Goal: Task Accomplishment & Management: Manage account settings

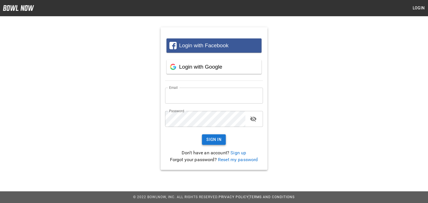
type input "**********"
click at [213, 139] on button "Sign In" at bounding box center [214, 139] width 24 height 11
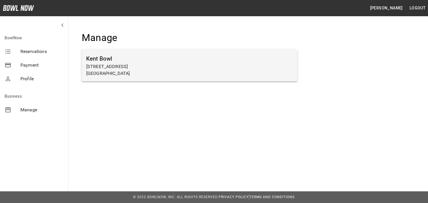
click at [174, 72] on p "[GEOGRAPHIC_DATA]" at bounding box center [189, 73] width 207 height 7
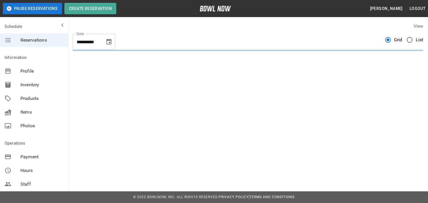
click at [24, 114] on span "Items" at bounding box center [41, 111] width 43 height 7
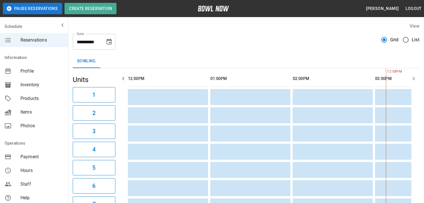
scroll to position [0, 247]
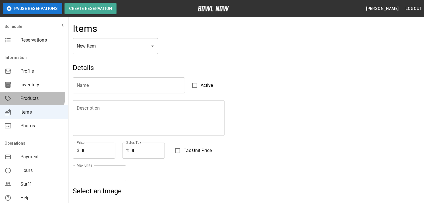
click at [32, 95] on span "Products" at bounding box center [41, 98] width 43 height 7
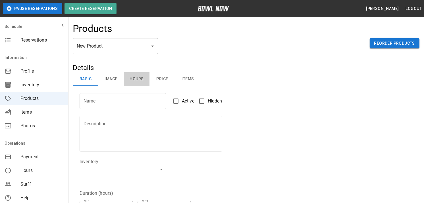
click at [137, 77] on button "Hours" at bounding box center [137, 79] width 26 height 14
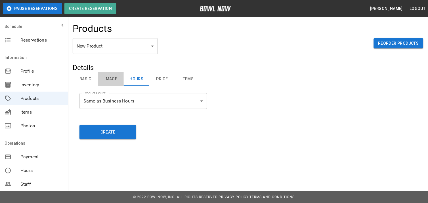
click at [113, 77] on button "Image" at bounding box center [111, 79] width 26 height 14
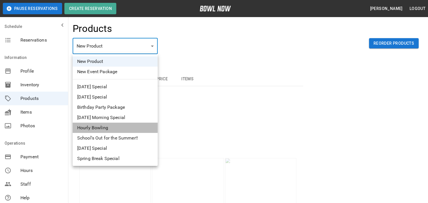
click at [106, 128] on li "Hourly Bowling" at bounding box center [115, 127] width 85 height 10
type input "*"
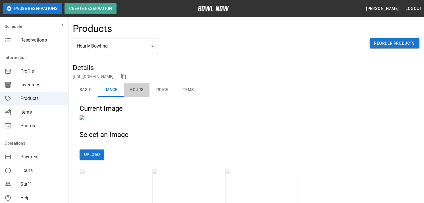
click at [135, 90] on button "Hours" at bounding box center [137, 90] width 26 height 14
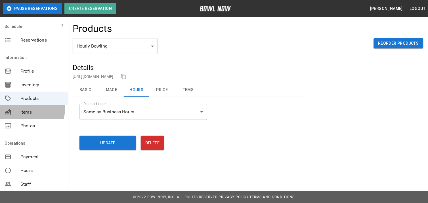
click at [30, 109] on span "Items" at bounding box center [41, 111] width 43 height 7
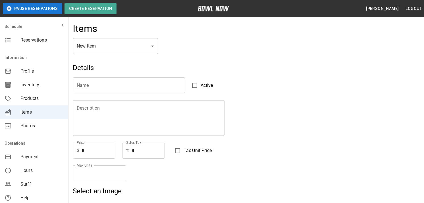
click at [37, 86] on span "Inventory" at bounding box center [41, 84] width 43 height 7
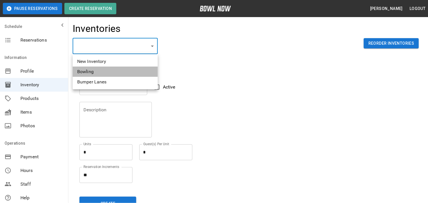
click at [112, 73] on li "Bowling" at bounding box center [115, 71] width 85 height 10
type input "**********"
type input "*******"
type textarea "**"
type textarea "*"
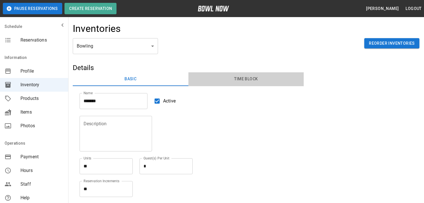
click at [241, 76] on button "Time Block" at bounding box center [246, 79] width 116 height 14
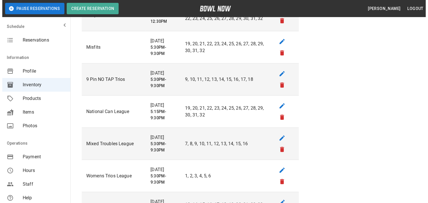
scroll to position [454, 0]
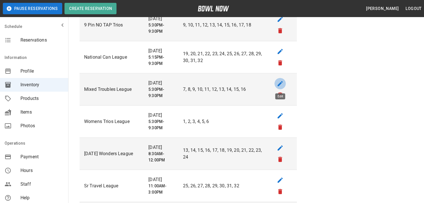
click at [282, 84] on icon "edit" at bounding box center [280, 83] width 7 height 7
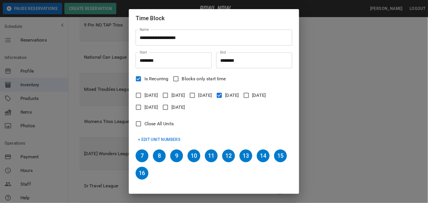
scroll to position [21, 0]
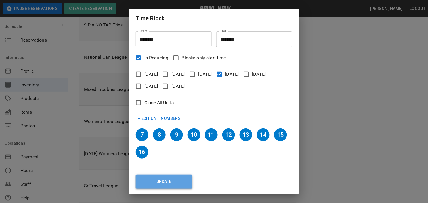
click at [166, 178] on button "Update" at bounding box center [164, 181] width 57 height 14
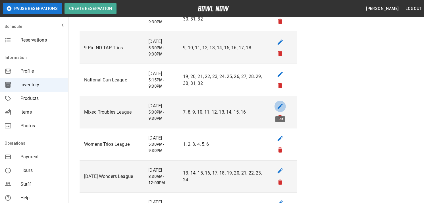
click at [280, 105] on icon "edit" at bounding box center [279, 106] width 5 height 5
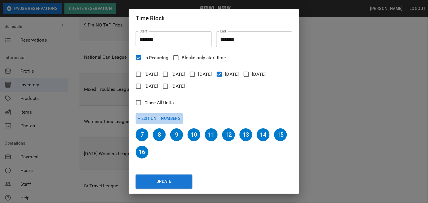
click at [162, 117] on button "+ Edit Unit Numbers" at bounding box center [159, 118] width 47 height 11
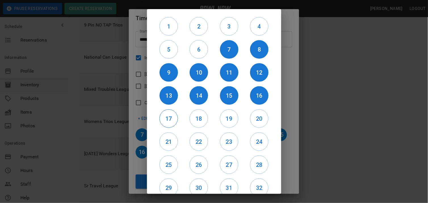
click at [168, 116] on h6 "17" at bounding box center [169, 118] width 18 height 9
click at [196, 116] on h6 "18" at bounding box center [199, 118] width 18 height 9
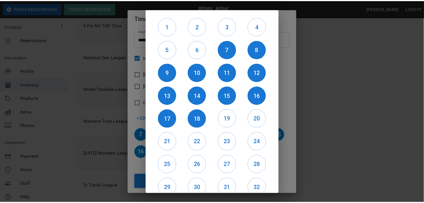
scroll to position [27, 0]
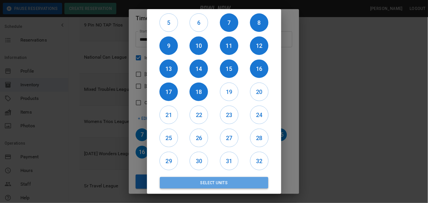
click at [237, 179] on button "Select Units" at bounding box center [214, 182] width 109 height 11
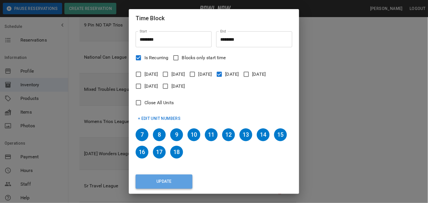
click at [175, 181] on button "Update" at bounding box center [164, 181] width 57 height 14
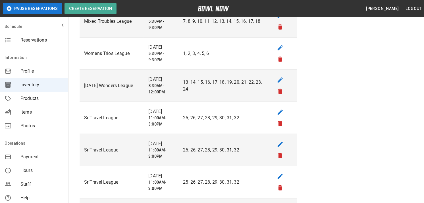
scroll to position [538, 0]
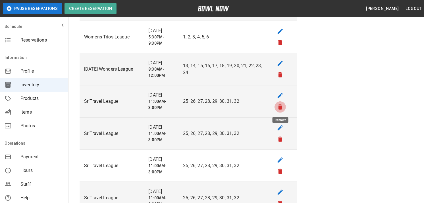
click at [281, 109] on icon "remove" at bounding box center [280, 106] width 4 height 5
click at [280, 108] on icon "remove" at bounding box center [280, 106] width 4 height 5
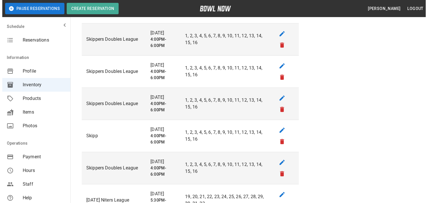
scroll to position [1154, 0]
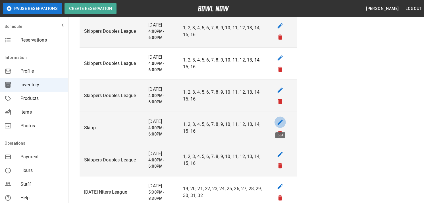
click at [282, 121] on icon "edit" at bounding box center [280, 121] width 7 height 7
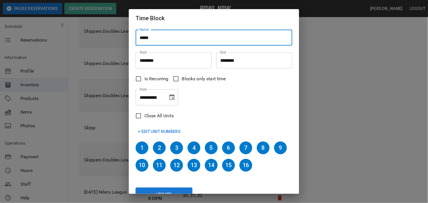
click at [157, 39] on input "*****" at bounding box center [214, 38] width 157 height 16
type input "**********"
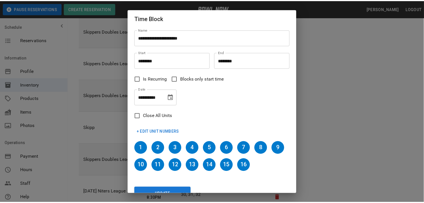
scroll to position [13, 0]
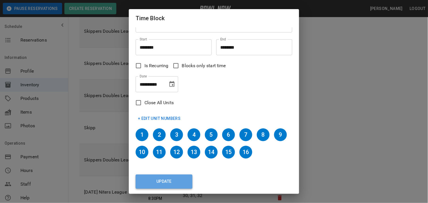
click at [166, 180] on button "Update" at bounding box center [164, 181] width 57 height 14
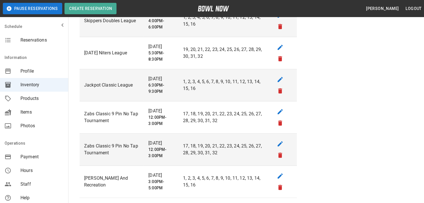
scroll to position [1305, 0]
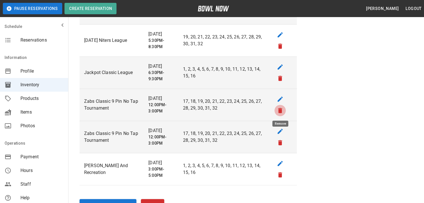
click at [281, 111] on icon "remove" at bounding box center [280, 110] width 4 height 5
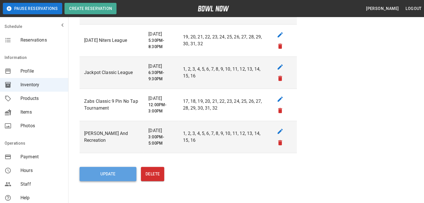
click at [114, 174] on button "Update" at bounding box center [108, 173] width 57 height 14
click at [113, 176] on button "Update" at bounding box center [108, 173] width 57 height 14
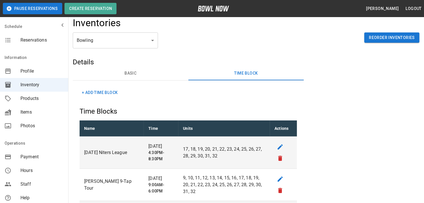
scroll to position [0, 0]
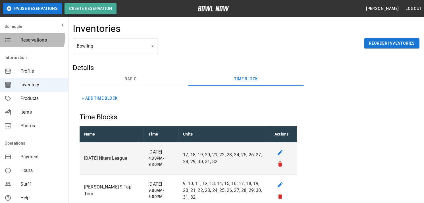
click at [29, 37] on span "Reservations" at bounding box center [41, 40] width 43 height 7
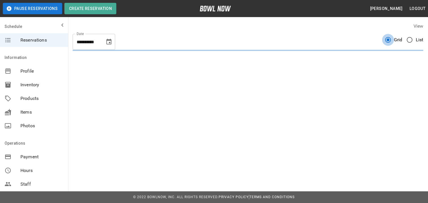
click at [416, 40] on span "List" at bounding box center [420, 39] width 8 height 7
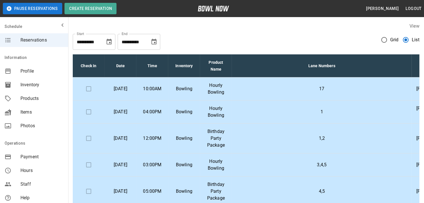
click at [350, 32] on div "**********" at bounding box center [246, 39] width 347 height 20
